Goal: Transaction & Acquisition: Purchase product/service

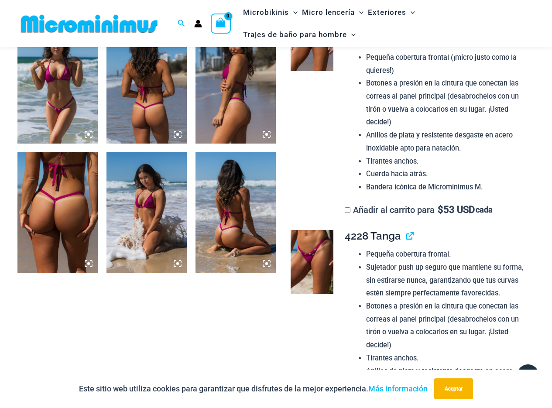
scroll to position [646, 0]
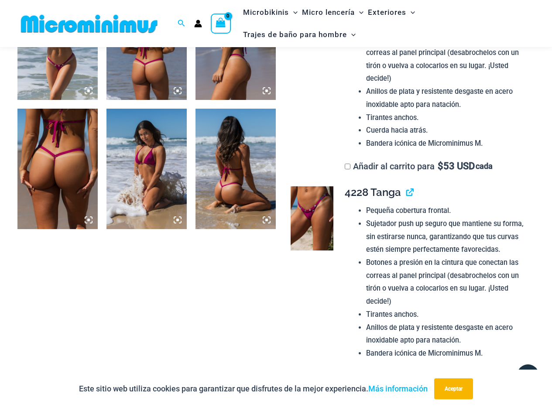
click at [313, 221] on img at bounding box center [312, 218] width 43 height 64
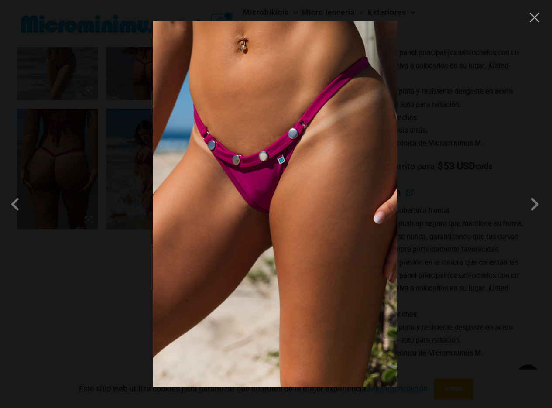
click at [266, 200] on img at bounding box center [275, 204] width 245 height 367
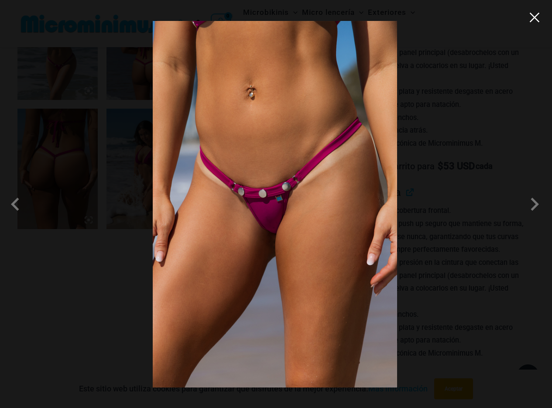
click at [541, 22] on button "Close" at bounding box center [534, 17] width 13 height 13
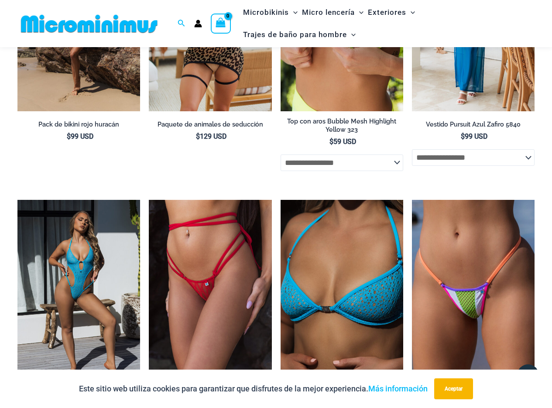
scroll to position [2306, 0]
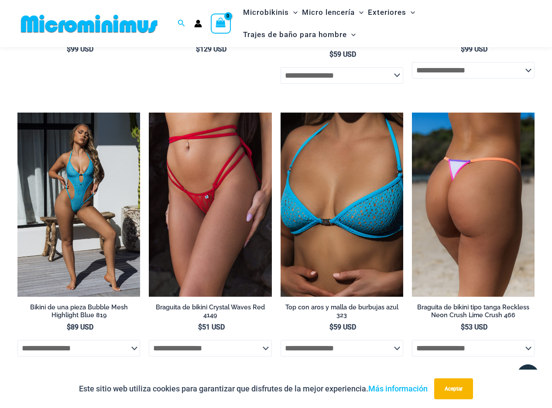
click at [484, 222] on img at bounding box center [473, 205] width 123 height 184
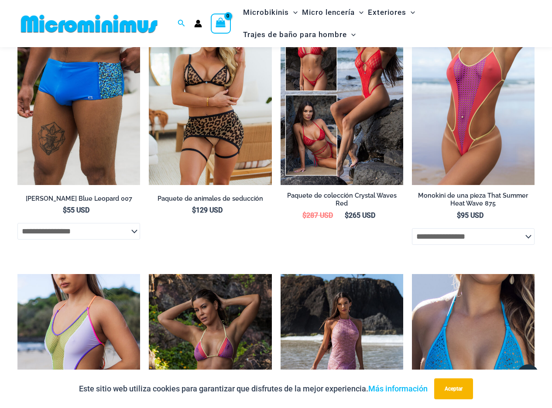
scroll to position [1628, 0]
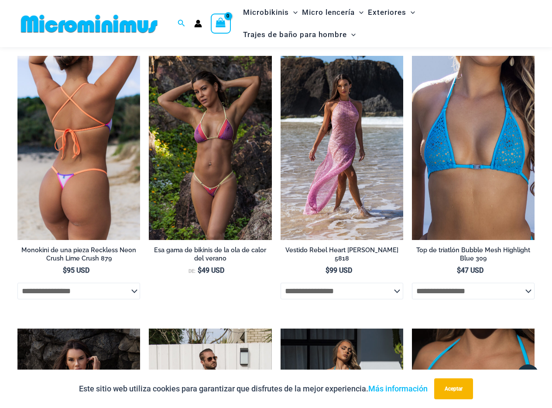
click at [72, 192] on img at bounding box center [78, 148] width 123 height 184
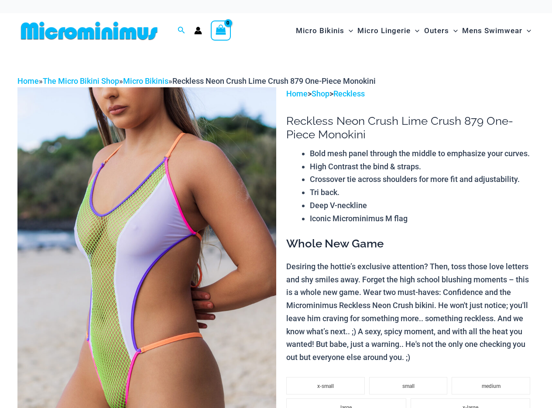
click at [125, 228] on img at bounding box center [146, 281] width 259 height 388
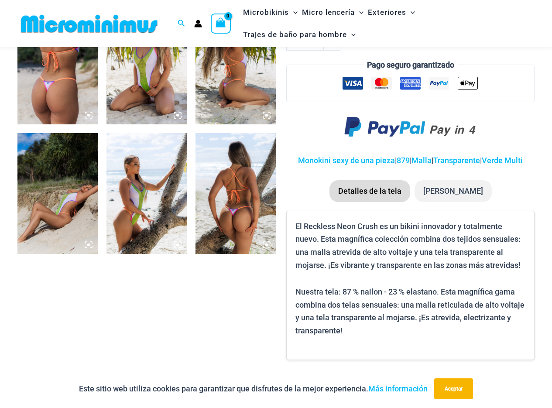
scroll to position [318, 0]
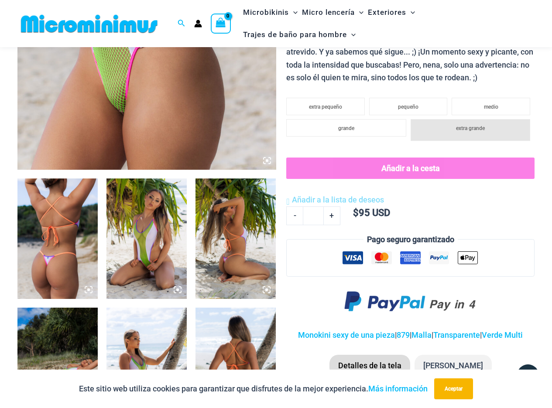
click at [269, 162] on icon at bounding box center [267, 161] width 8 height 8
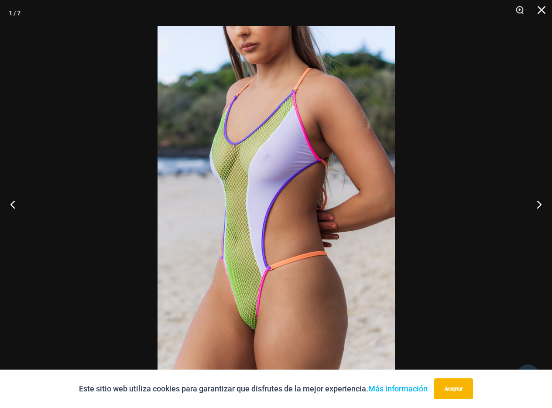
click at [270, 163] on img at bounding box center [277, 204] width 238 height 356
click at [541, 7] on button "Cerca" at bounding box center [539, 13] width 22 height 26
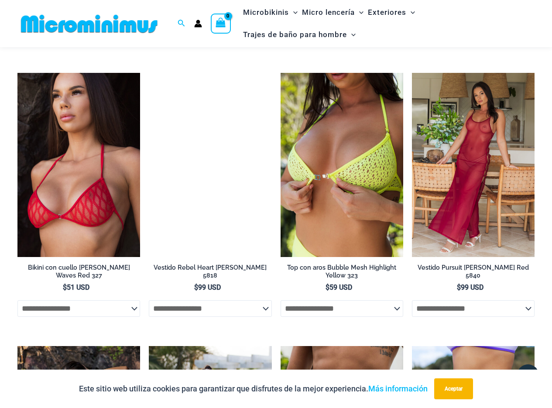
scroll to position [1671, 0]
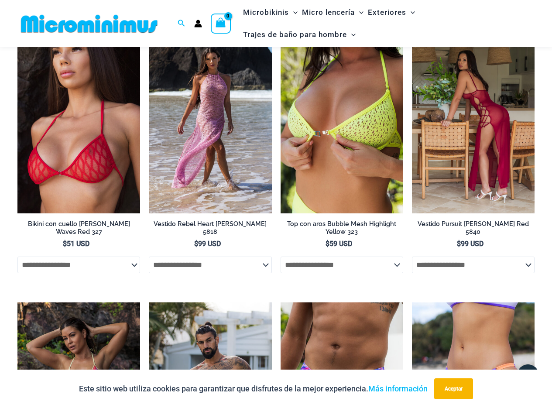
click at [489, 137] on img at bounding box center [473, 121] width 123 height 184
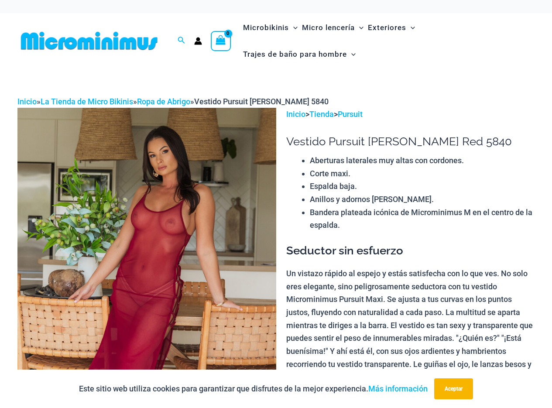
click at [134, 262] on img at bounding box center [146, 302] width 259 height 388
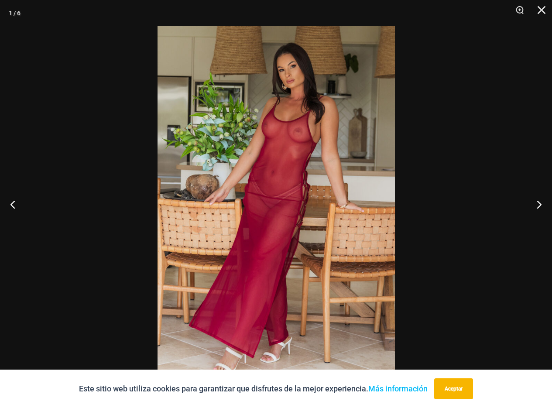
click at [328, 163] on img at bounding box center [277, 204] width 238 height 356
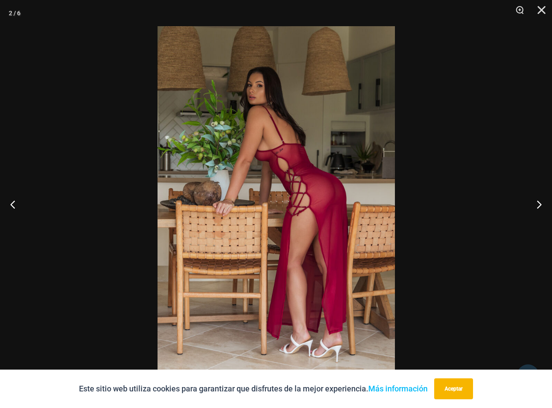
click at [249, 272] on img at bounding box center [277, 204] width 238 height 356
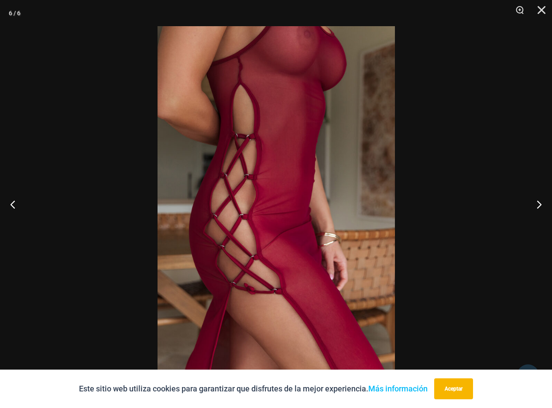
click at [323, 57] on img at bounding box center [277, 204] width 238 height 356
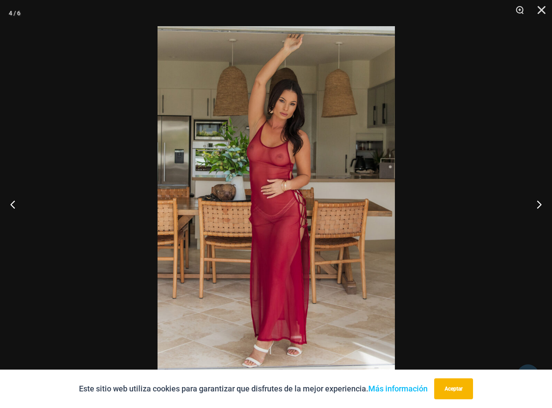
click at [323, 161] on img at bounding box center [277, 204] width 238 height 356
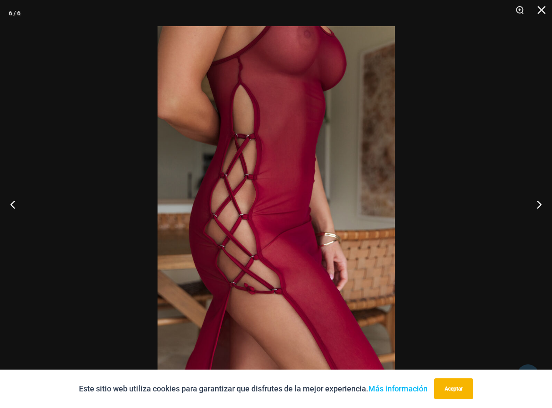
click at [302, 64] on img at bounding box center [277, 204] width 238 height 356
